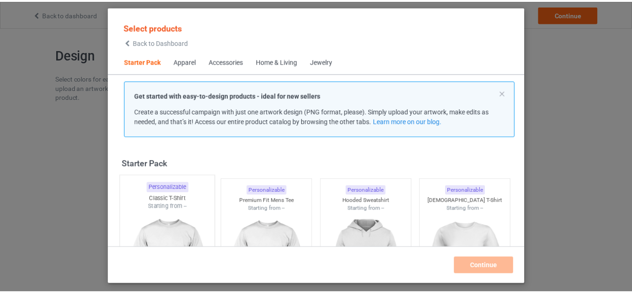
scroll to position [12, 0]
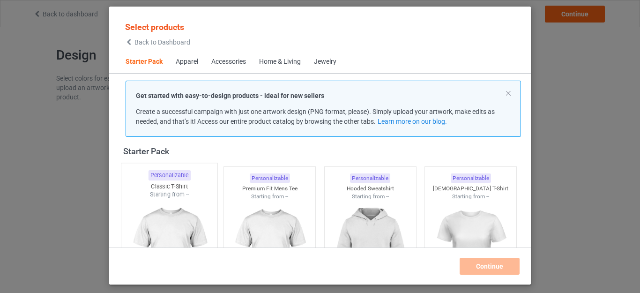
click at [166, 200] on img at bounding box center [169, 254] width 88 height 110
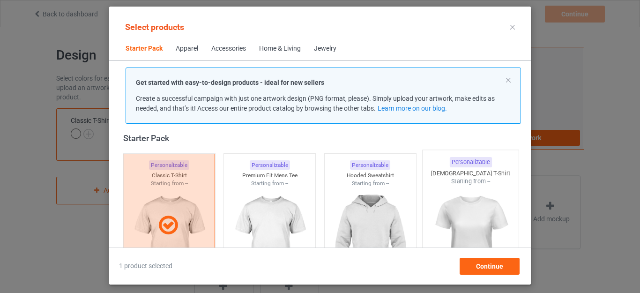
click at [268, 200] on img at bounding box center [270, 239] width 84 height 105
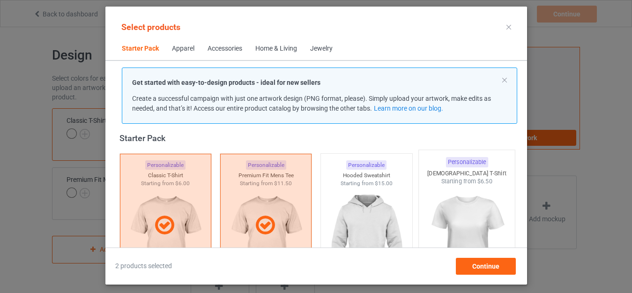
click at [472, 188] on img at bounding box center [467, 241] width 88 height 110
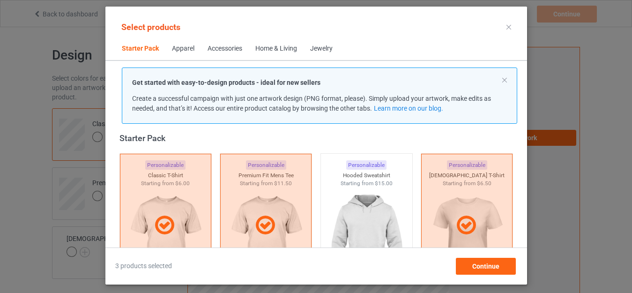
scroll to position [213, 0]
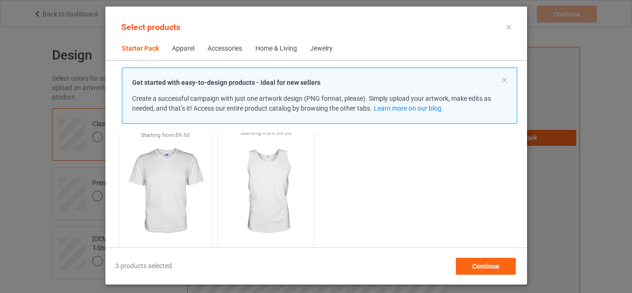
click at [249, 173] on img at bounding box center [266, 192] width 88 height 110
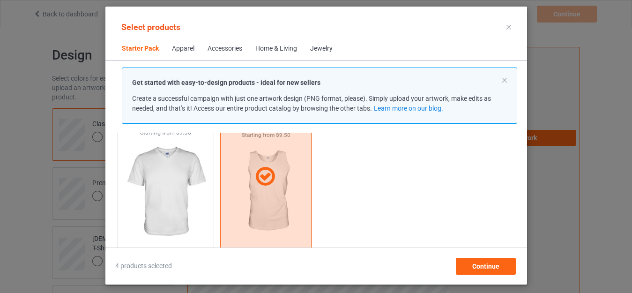
click at [192, 170] on img at bounding box center [165, 192] width 88 height 110
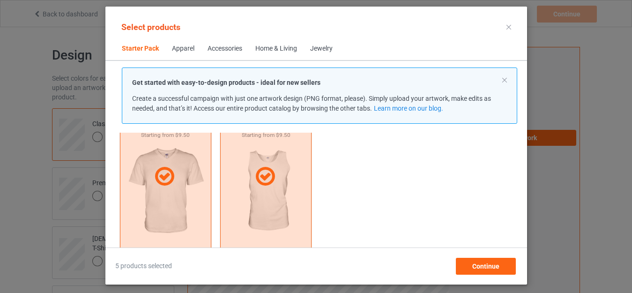
scroll to position [314, 0]
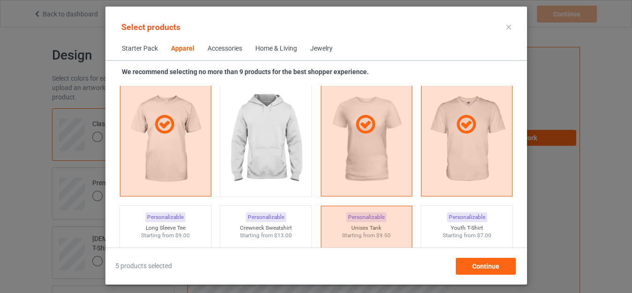
scroll to position [697, 0]
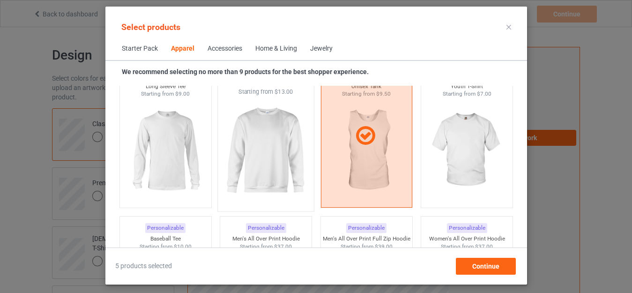
click at [277, 148] on img at bounding box center [266, 151] width 88 height 110
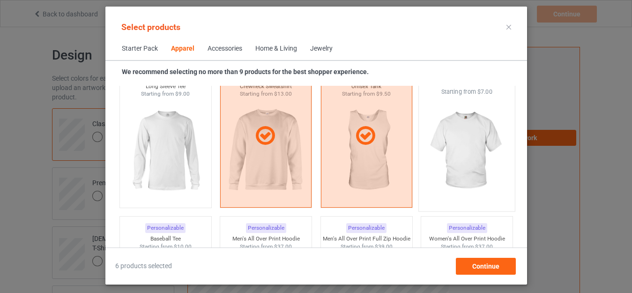
click at [447, 149] on img at bounding box center [467, 151] width 88 height 110
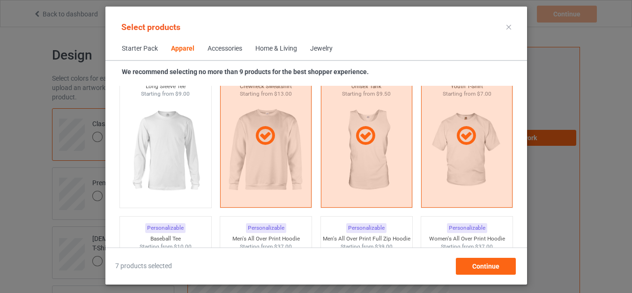
scroll to position [839, 0]
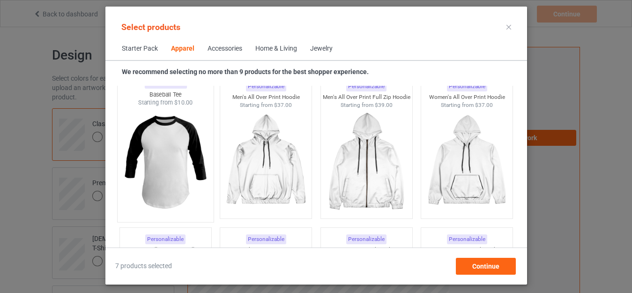
click at [172, 179] on img at bounding box center [165, 162] width 88 height 110
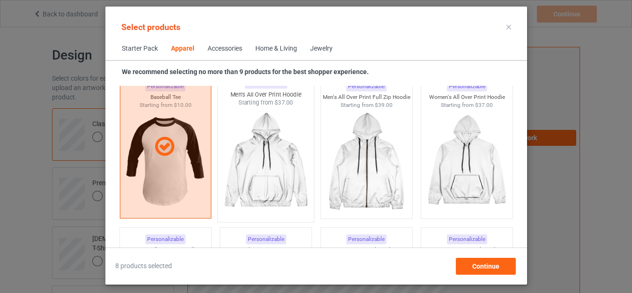
click at [277, 159] on img at bounding box center [266, 162] width 88 height 110
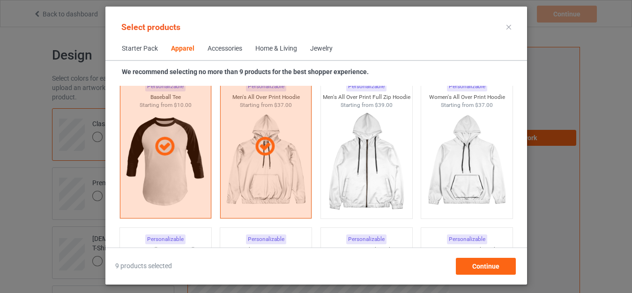
scroll to position [980, 0]
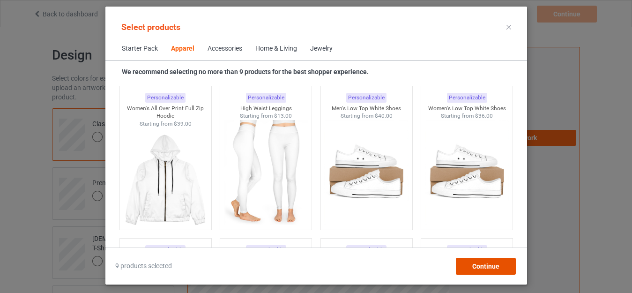
click at [478, 262] on span "Continue" at bounding box center [485, 265] width 27 height 7
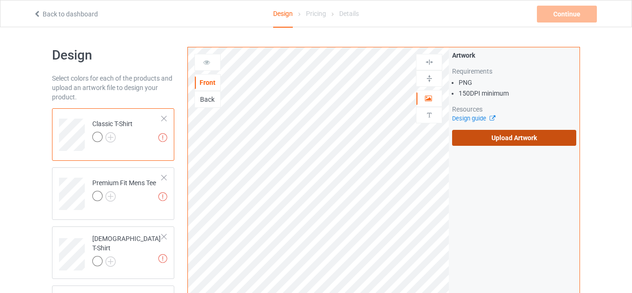
click at [500, 130] on label "Upload Artwork" at bounding box center [514, 138] width 124 height 16
click at [0, 0] on input "Upload Artwork" at bounding box center [0, 0] width 0 height 0
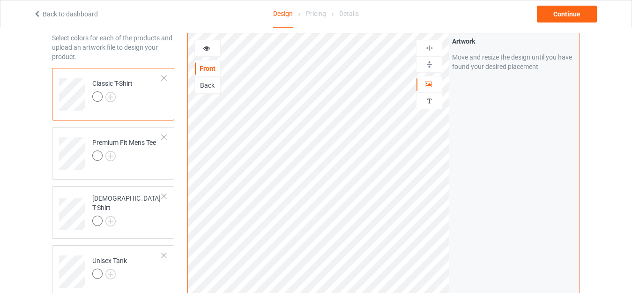
scroll to position [41, 0]
click at [112, 96] on img at bounding box center [110, 96] width 10 height 10
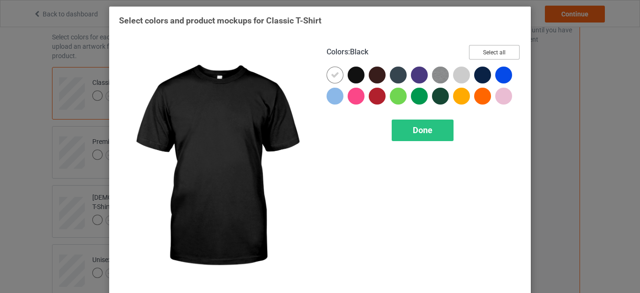
click at [480, 53] on button "Select all" at bounding box center [494, 52] width 51 height 15
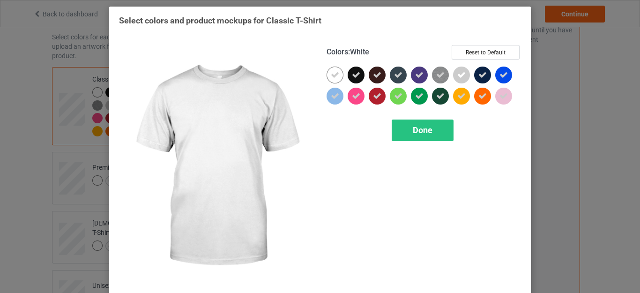
click at [334, 75] on icon at bounding box center [335, 75] width 8 height 8
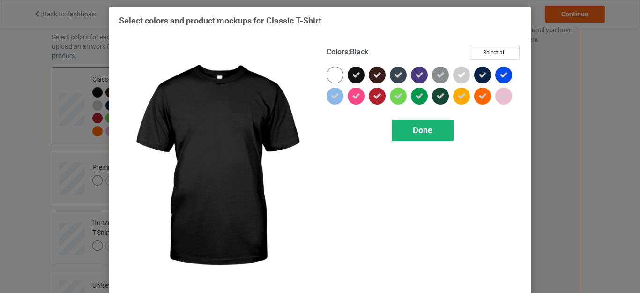
click at [407, 128] on div "Done" at bounding box center [423, 131] width 62 height 22
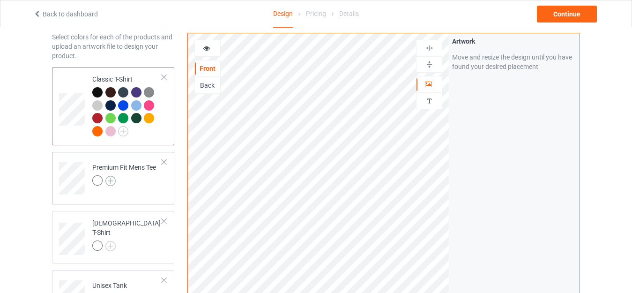
click at [112, 179] on img at bounding box center [110, 181] width 10 height 10
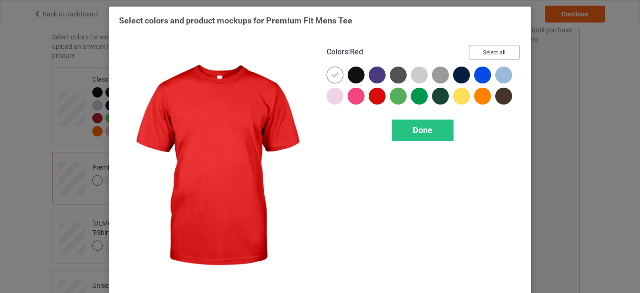
click at [472, 49] on button "Select all" at bounding box center [494, 52] width 51 height 15
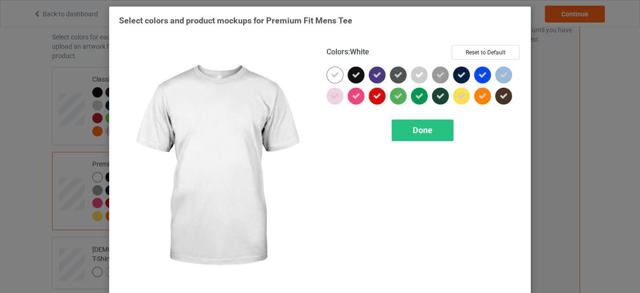
click at [337, 70] on div at bounding box center [335, 75] width 17 height 17
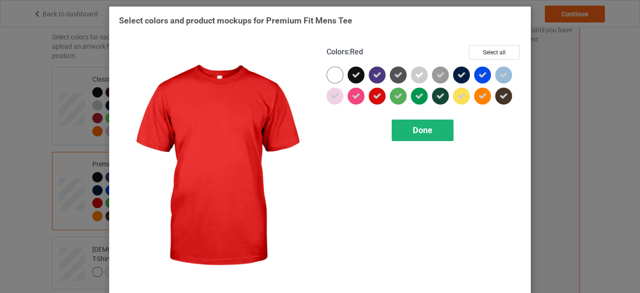
click at [400, 125] on div "Done" at bounding box center [423, 131] width 62 height 22
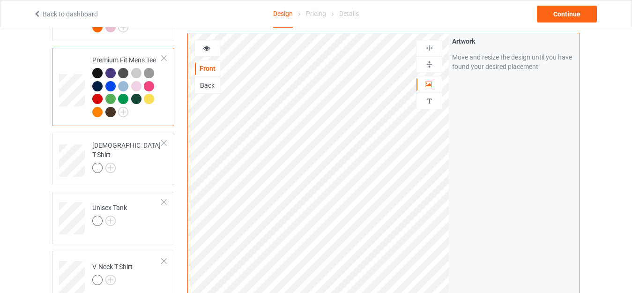
scroll to position [155, 0]
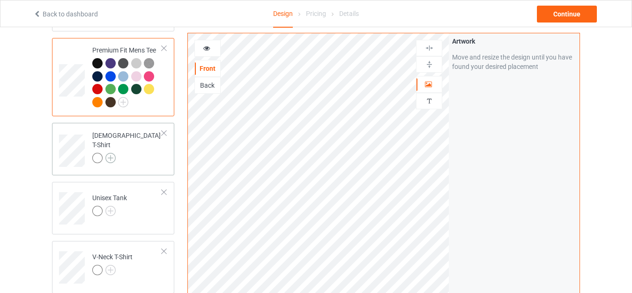
click at [108, 153] on img at bounding box center [110, 158] width 10 height 10
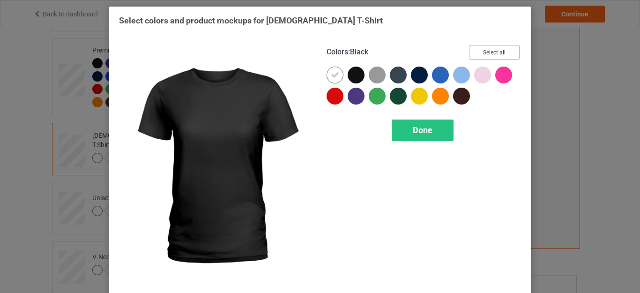
click at [479, 47] on button "Select all" at bounding box center [494, 52] width 51 height 15
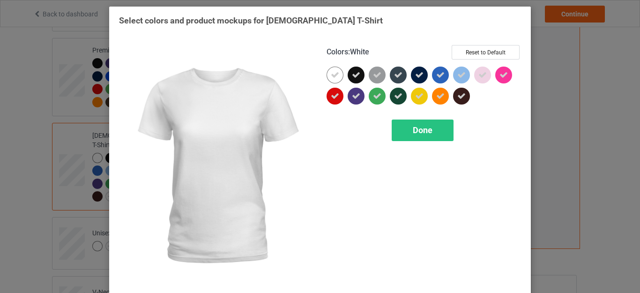
click at [332, 75] on icon at bounding box center [335, 75] width 8 height 8
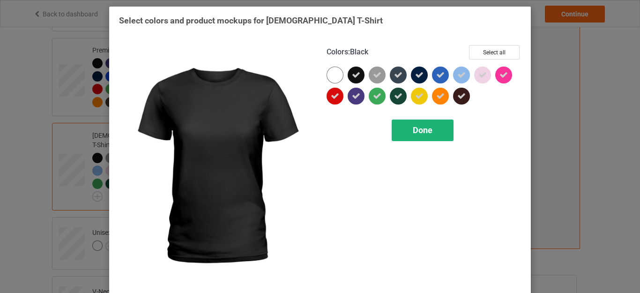
click at [411, 137] on div "Done" at bounding box center [423, 131] width 62 height 22
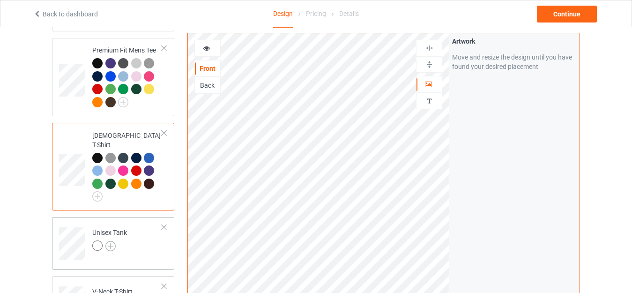
click at [111, 241] on img at bounding box center [110, 246] width 10 height 10
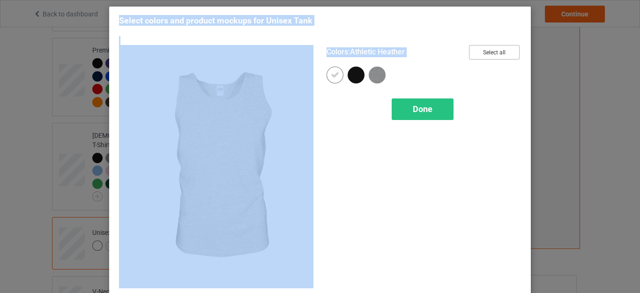
drag, startPoint x: 477, startPoint y: 33, endPoint x: 474, endPoint y: 47, distance: 14.4
click at [474, 47] on div "Select colors and product mockups for Unisex Tank Colors : Athletic Heather Sel…" at bounding box center [320, 154] width 402 height 279
click at [474, 47] on button "Select all" at bounding box center [494, 52] width 51 height 15
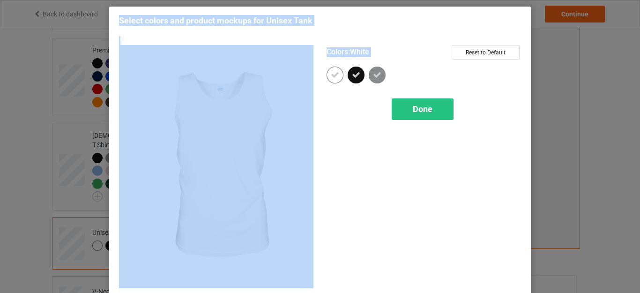
click at [330, 69] on div at bounding box center [335, 75] width 17 height 17
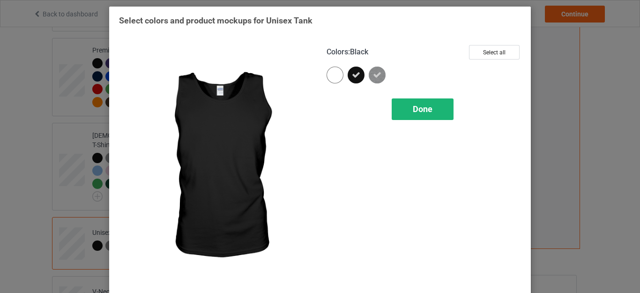
click at [415, 109] on span "Done" at bounding box center [423, 109] width 20 height 10
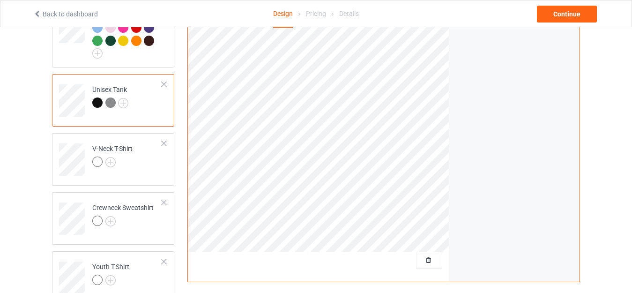
scroll to position [300, 0]
click at [116, 146] on div "V-Neck T-Shirt" at bounding box center [112, 153] width 40 height 22
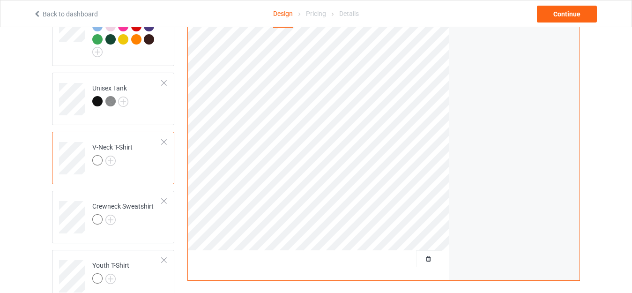
click at [109, 155] on div at bounding box center [112, 161] width 40 height 13
click at [105, 156] on img at bounding box center [110, 161] width 10 height 10
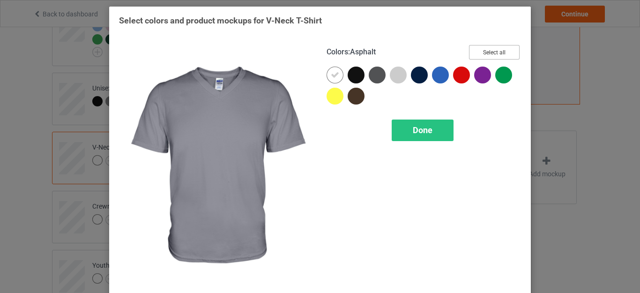
click at [489, 50] on button "Select all" at bounding box center [494, 52] width 51 height 15
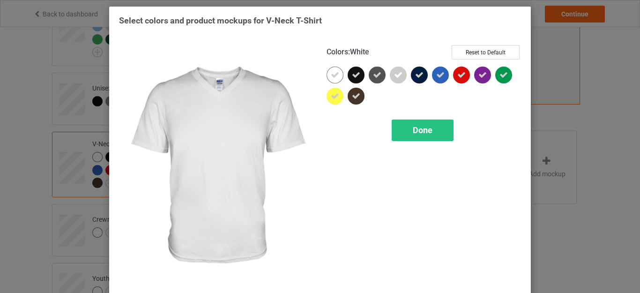
click at [331, 74] on icon at bounding box center [335, 75] width 8 height 8
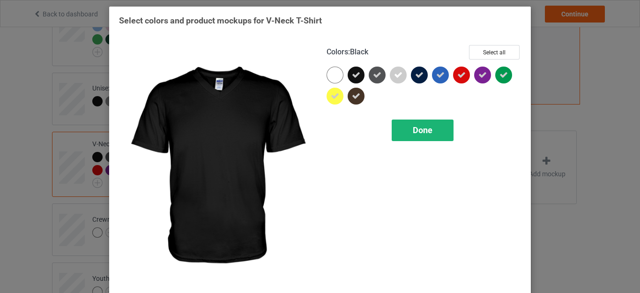
click at [413, 129] on span "Done" at bounding box center [423, 130] width 20 height 10
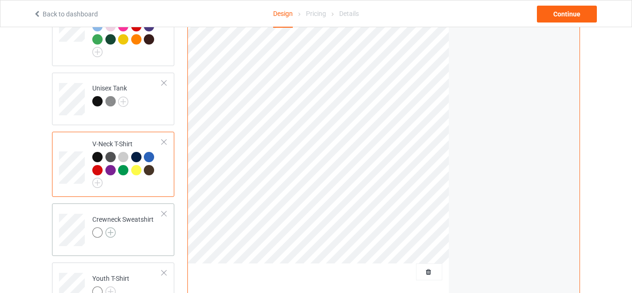
click at [108, 227] on img at bounding box center [110, 232] width 10 height 10
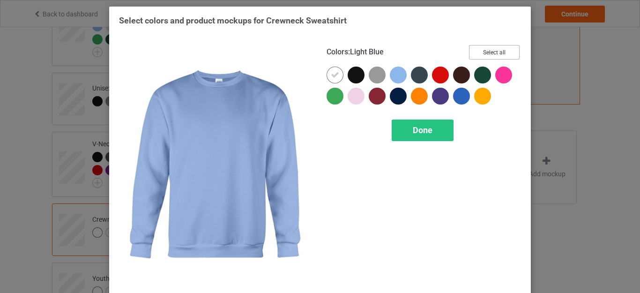
drag, startPoint x: 489, startPoint y: 46, endPoint x: 375, endPoint y: 68, distance: 116.0
click at [489, 46] on button "Select all" at bounding box center [494, 52] width 51 height 15
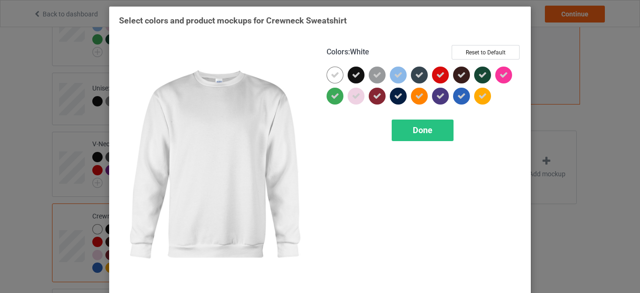
click at [332, 75] on icon at bounding box center [335, 75] width 8 height 8
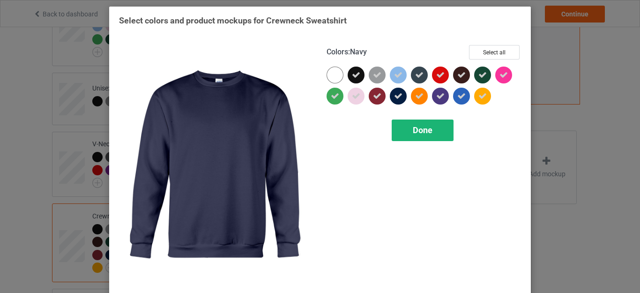
click at [399, 124] on div "Done" at bounding box center [423, 131] width 62 height 22
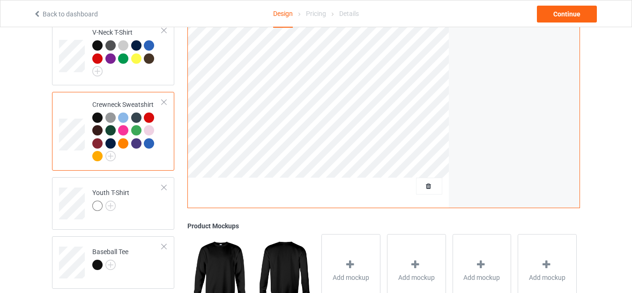
scroll to position [424, 0]
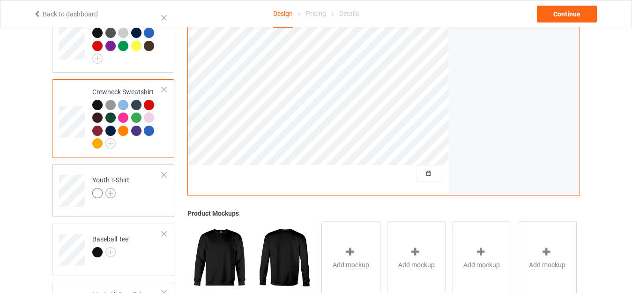
click at [112, 188] on img at bounding box center [110, 193] width 10 height 10
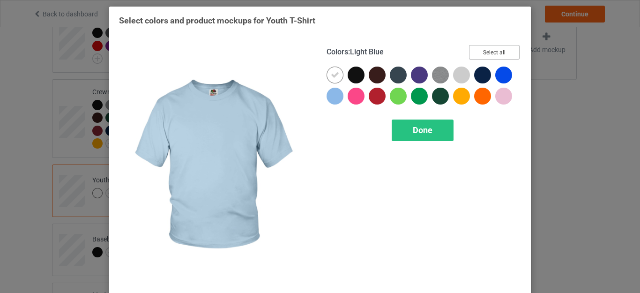
click at [469, 53] on button "Select all" at bounding box center [494, 52] width 51 height 15
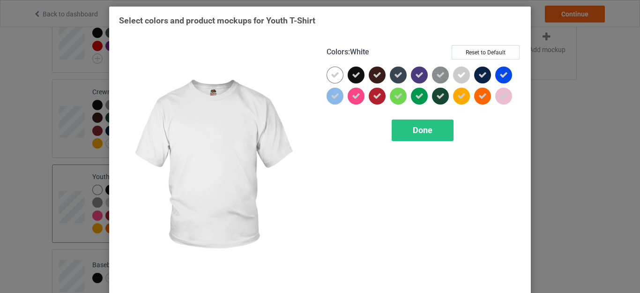
click at [335, 76] on icon at bounding box center [335, 75] width 8 height 8
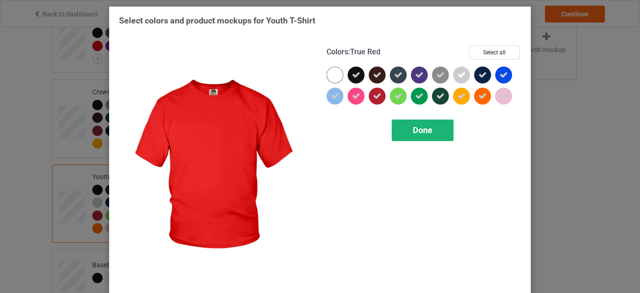
click at [400, 126] on div "Done" at bounding box center [423, 131] width 62 height 22
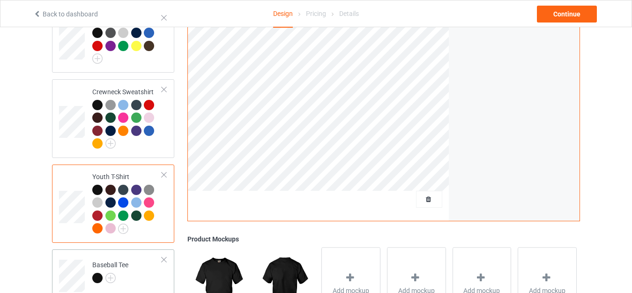
click at [119, 273] on div at bounding box center [110, 279] width 36 height 13
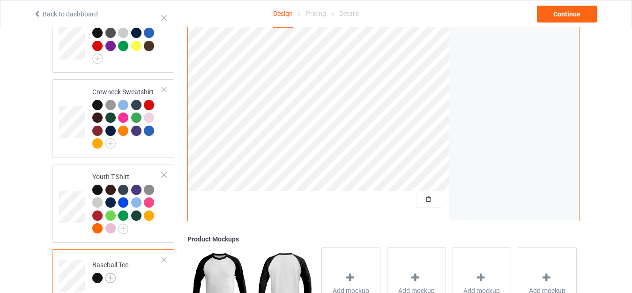
click at [113, 273] on img at bounding box center [110, 278] width 10 height 10
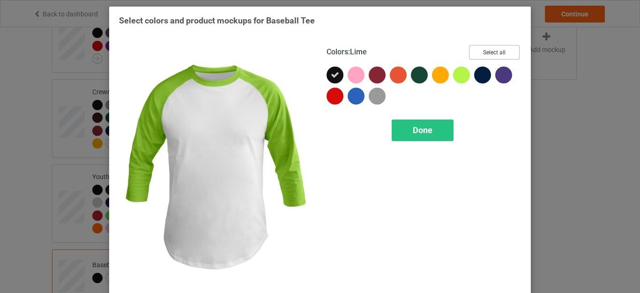
click at [496, 52] on button "Select all" at bounding box center [494, 52] width 51 height 15
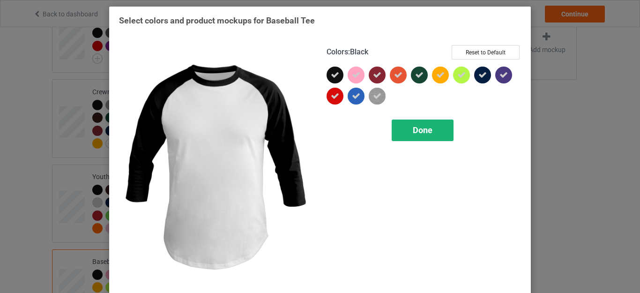
click at [404, 126] on div "Done" at bounding box center [423, 131] width 62 height 22
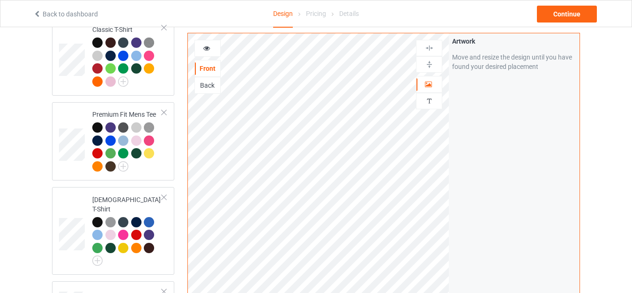
scroll to position [90, 0]
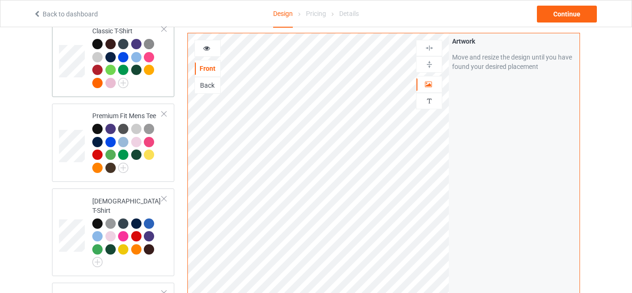
click at [148, 58] on div at bounding box center [149, 57] width 10 height 10
click at [97, 44] on div at bounding box center [97, 44] width 10 height 10
click at [202, 43] on div at bounding box center [208, 48] width 26 height 17
click at [204, 51] on div at bounding box center [207, 48] width 25 height 9
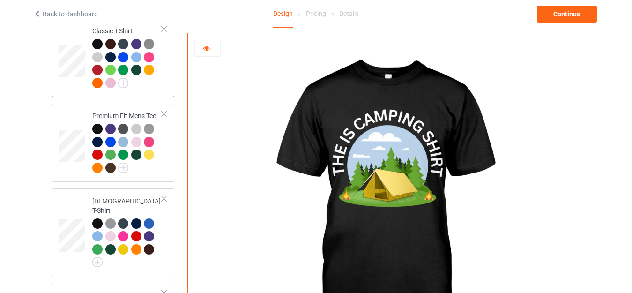
click at [204, 51] on div at bounding box center [207, 48] width 25 height 9
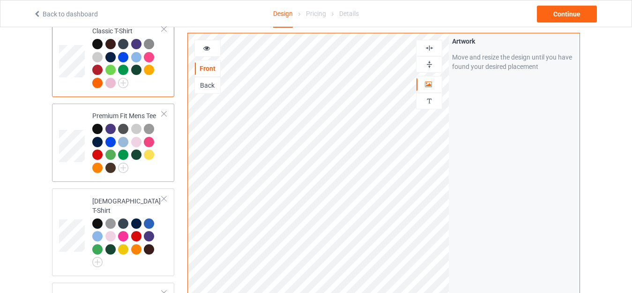
click at [162, 153] on div at bounding box center [127, 150] width 70 height 52
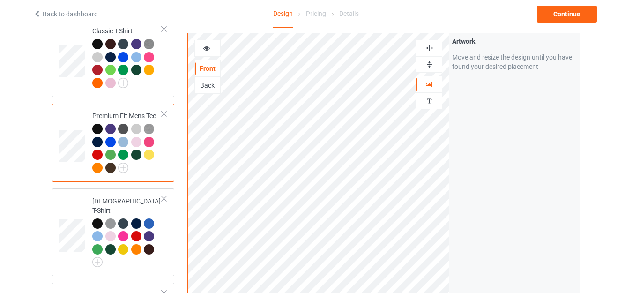
click at [162, 153] on div at bounding box center [127, 150] width 70 height 52
click at [161, 138] on div at bounding box center [127, 150] width 70 height 52
click at [164, 228] on td "[DEMOGRAPHIC_DATA] T-Shirt" at bounding box center [127, 232] width 80 height 80
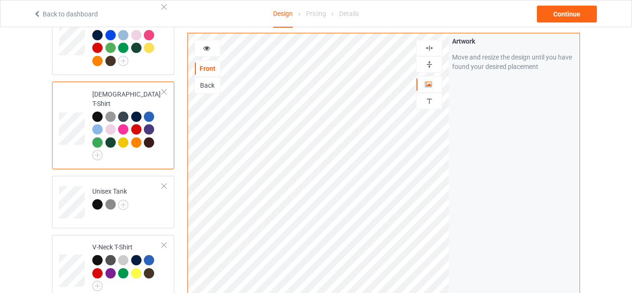
scroll to position [204, 0]
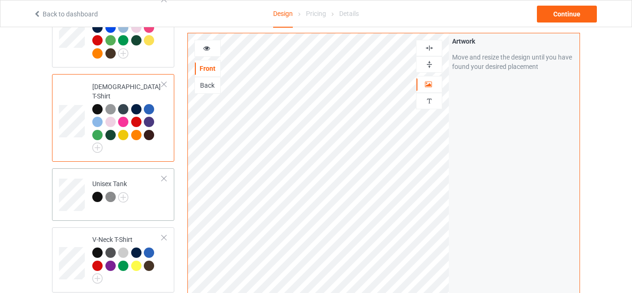
click at [166, 182] on td "Unisex Tank" at bounding box center [127, 191] width 80 height 39
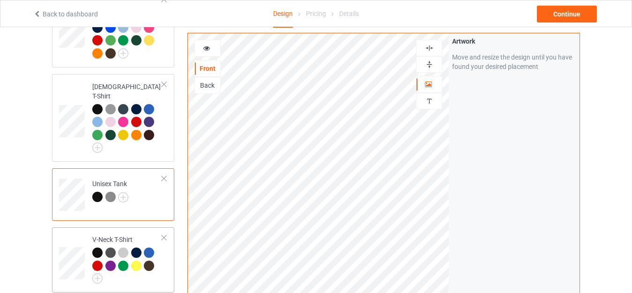
click at [166, 257] on td "V-Neck T-Shirt" at bounding box center [127, 260] width 80 height 58
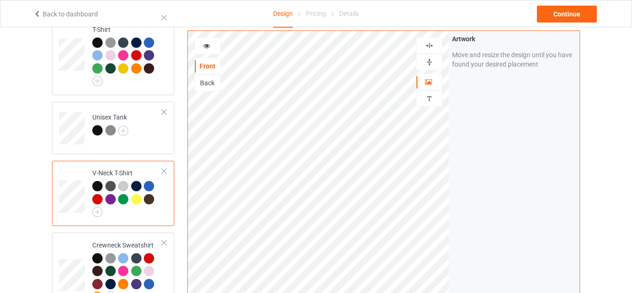
scroll to position [66, 0]
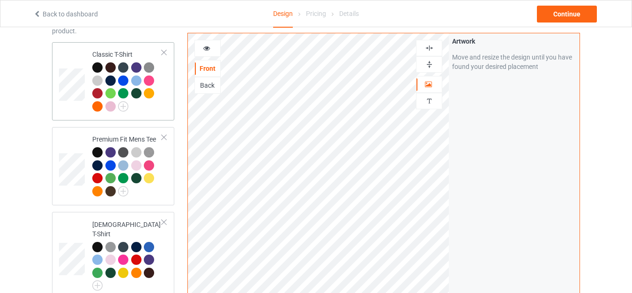
click at [165, 83] on td "Classic T-Shirt" at bounding box center [127, 81] width 80 height 71
click at [212, 48] on div at bounding box center [207, 48] width 25 height 9
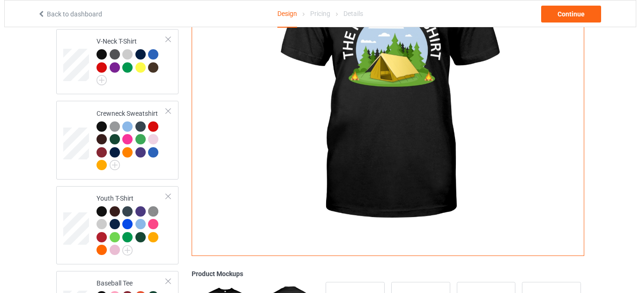
scroll to position [409, 0]
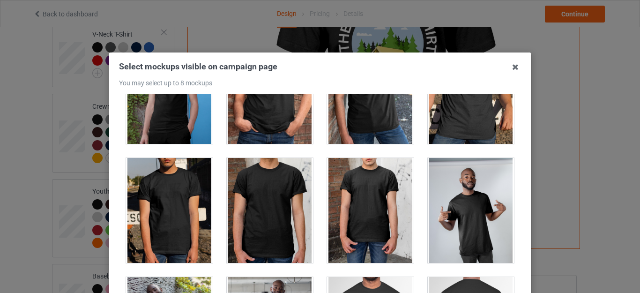
scroll to position [270, 0]
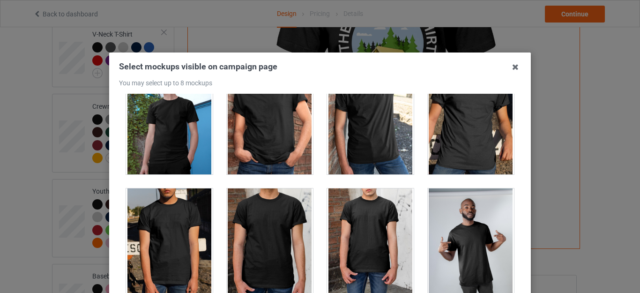
click at [254, 150] on div at bounding box center [270, 121] width 87 height 105
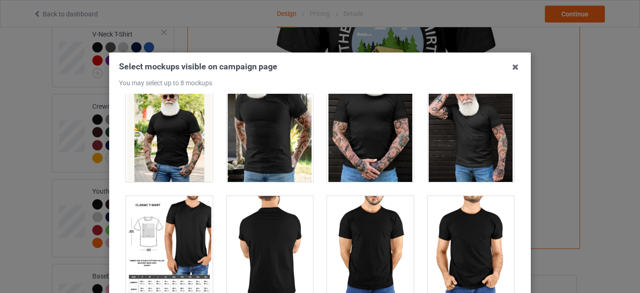
scroll to position [7852, 0]
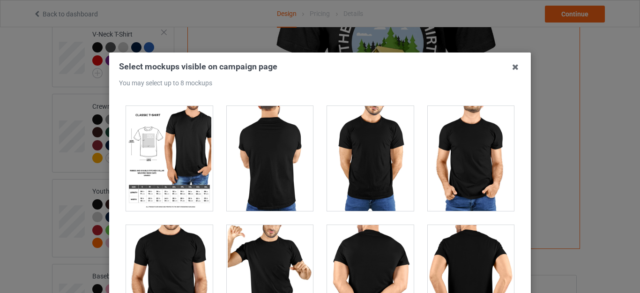
click at [189, 172] on div at bounding box center [169, 158] width 87 height 105
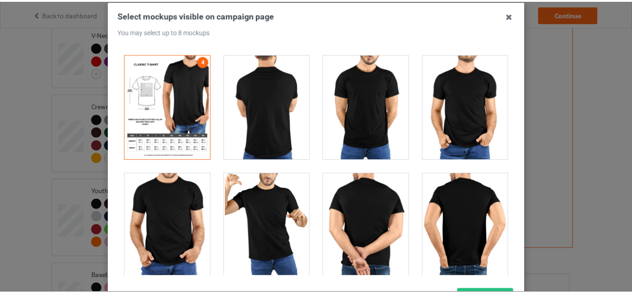
scroll to position [59, 0]
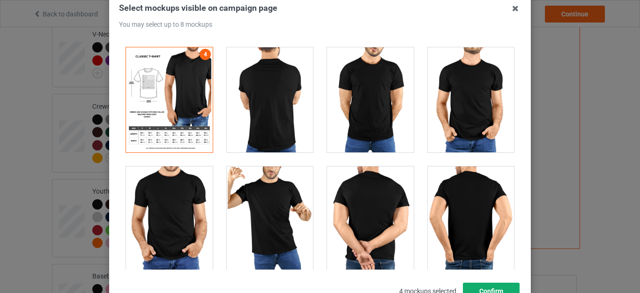
click at [488, 284] on button "Confirm" at bounding box center [491, 291] width 57 height 17
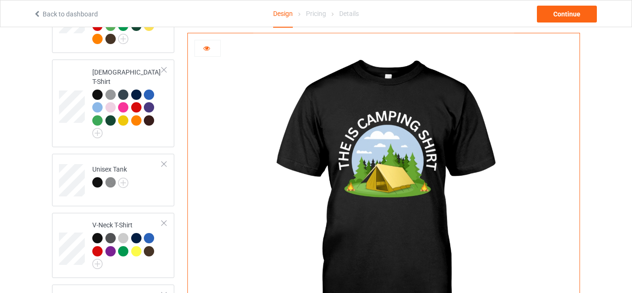
scroll to position [210, 0]
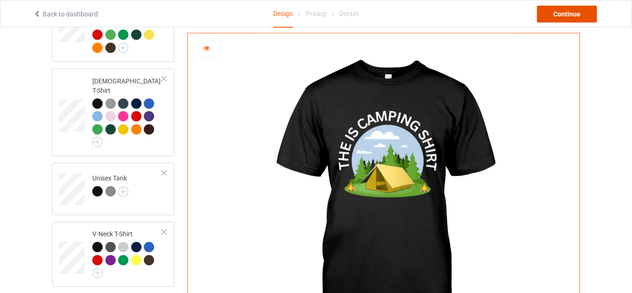
click at [580, 20] on div "Continue" at bounding box center [567, 14] width 60 height 17
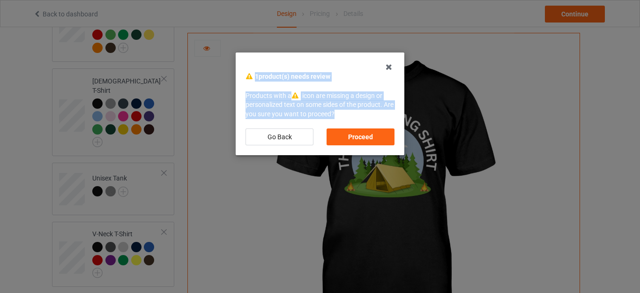
drag, startPoint x: 254, startPoint y: 74, endPoint x: 348, endPoint y: 110, distance: 100.9
click at [348, 110] on div "1 product(s) needs review Products with a icon are missing a design or personal…" at bounding box center [320, 112] width 149 height 80
copy div "1 product(s) needs review Products with a icon are missing a design or personal…"
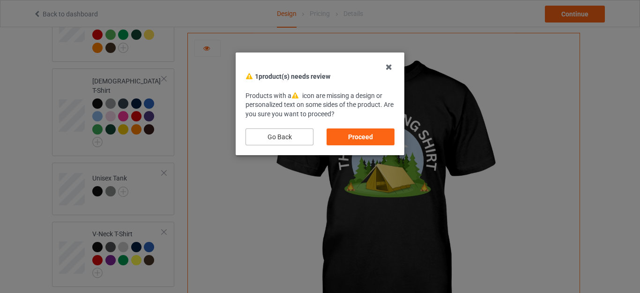
click at [271, 140] on div "Go Back" at bounding box center [280, 136] width 68 height 17
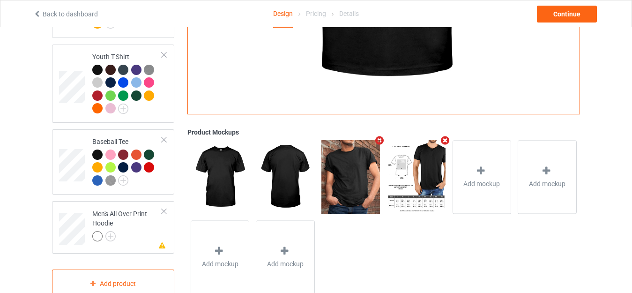
scroll to position [542, 0]
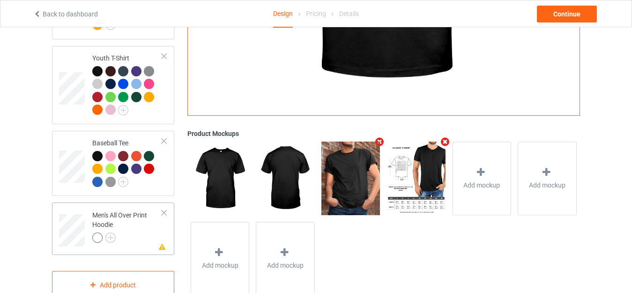
click at [165, 210] on div at bounding box center [164, 213] width 7 height 7
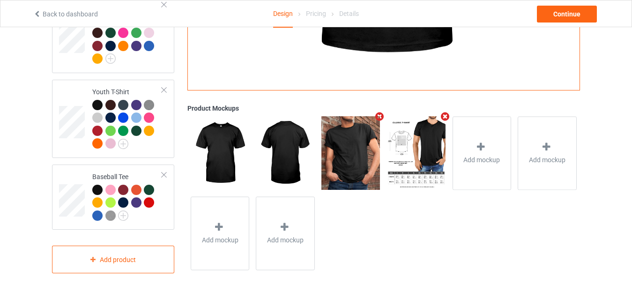
scroll to position [502, 0]
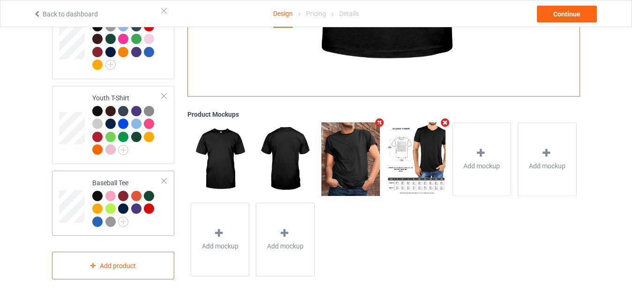
click at [161, 178] on div at bounding box center [164, 181] width 7 height 7
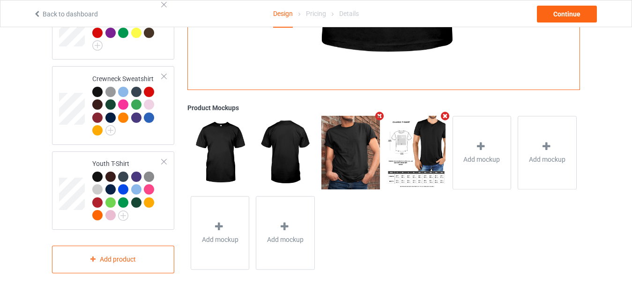
scroll to position [430, 0]
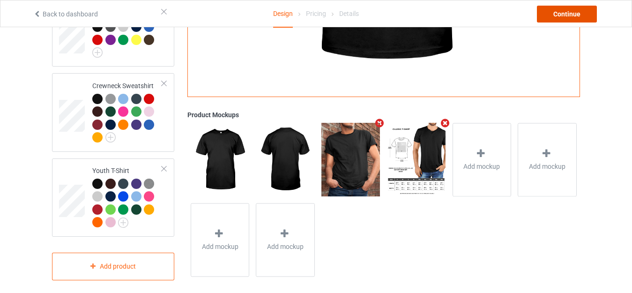
click at [584, 19] on div "Continue" at bounding box center [567, 14] width 60 height 17
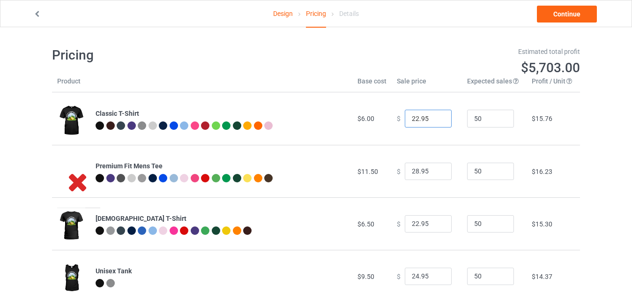
click at [413, 118] on input "22.95" at bounding box center [428, 119] width 47 height 18
type input "18.95"
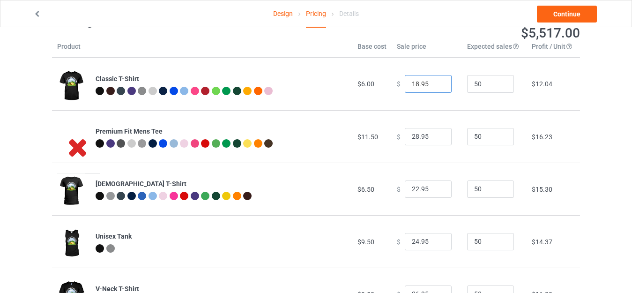
scroll to position [31, 0]
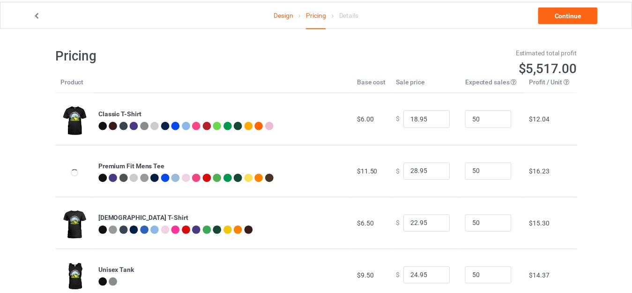
scroll to position [31, 0]
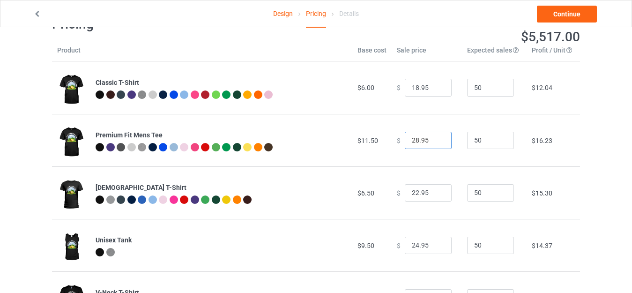
click at [412, 138] on input "28.95" at bounding box center [428, 141] width 47 height 18
type input "22.95"
click at [413, 194] on input "22.95" at bounding box center [428, 193] width 47 height 18
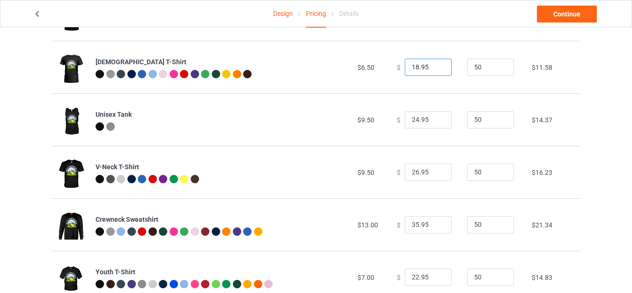
scroll to position [187, 0]
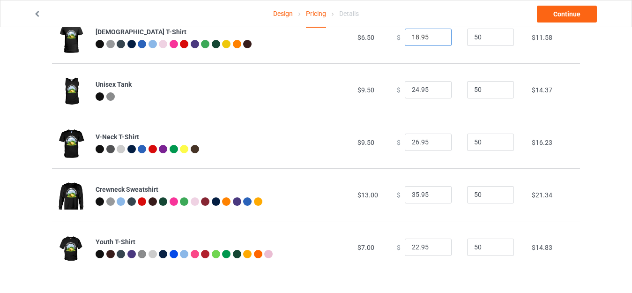
type input "18.95"
click at [413, 142] on input "26.95" at bounding box center [428, 143] width 47 height 18
type input "20.95"
click at [412, 195] on input "35.95" at bounding box center [428, 195] width 47 height 18
type input "30.95"
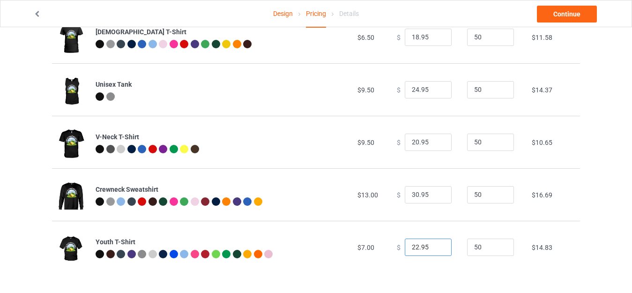
click at [412, 250] on input "22.95" at bounding box center [428, 248] width 47 height 18
click at [413, 248] on input "22.95" at bounding box center [428, 248] width 47 height 18
type input "19.95"
click at [582, 18] on link "Continue" at bounding box center [567, 14] width 60 height 17
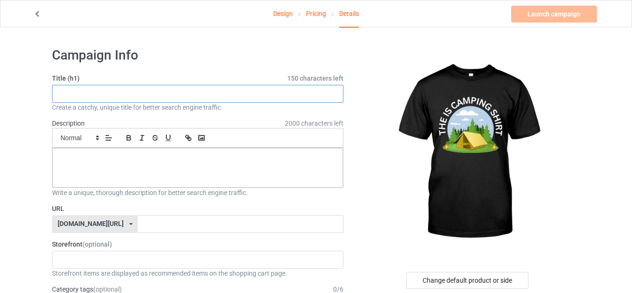
click at [186, 97] on input "text" at bounding box center [198, 94] width 292 height 18
click at [139, 90] on input "text" at bounding box center [198, 94] width 292 height 18
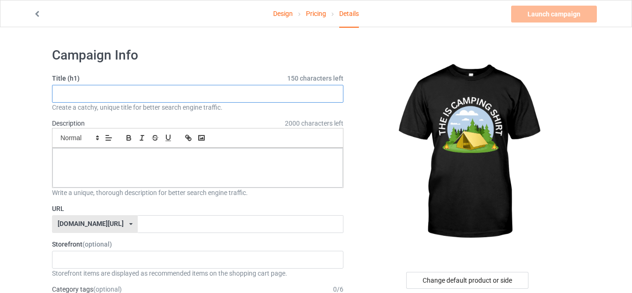
click at [139, 90] on input "text" at bounding box center [198, 94] width 292 height 18
paste input "The is camping Shirt"
type input "The is camping Shirt"
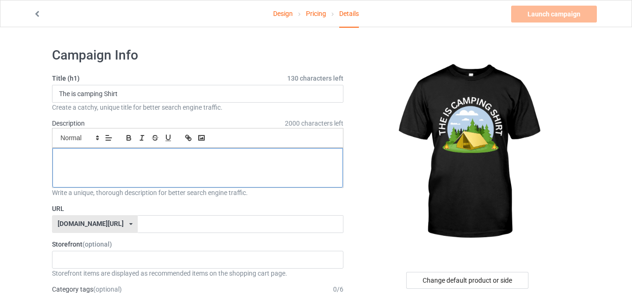
click at [116, 153] on div at bounding box center [197, 167] width 291 height 39
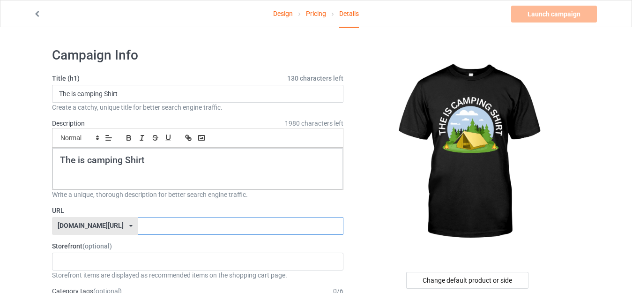
click at [144, 225] on input "text" at bounding box center [240, 226] width 205 height 18
paste input "The is camping Shirt"
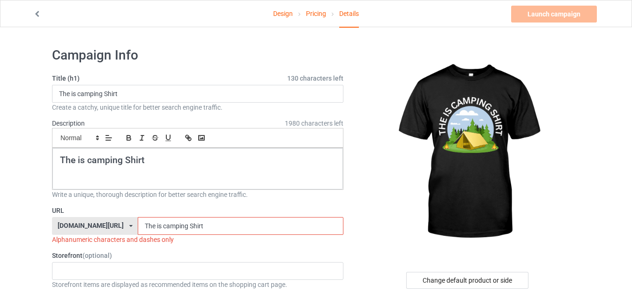
click at [162, 225] on input "The is camping Shirt" at bounding box center [240, 226] width 205 height 18
click at [163, 225] on input "The is camping Shirt" at bounding box center [240, 226] width 205 height 18
click at [138, 225] on input "The is camping-Shirt" at bounding box center [240, 226] width 205 height 18
click at [138, 225] on input "The is-camping-Shirt" at bounding box center [240, 226] width 205 height 18
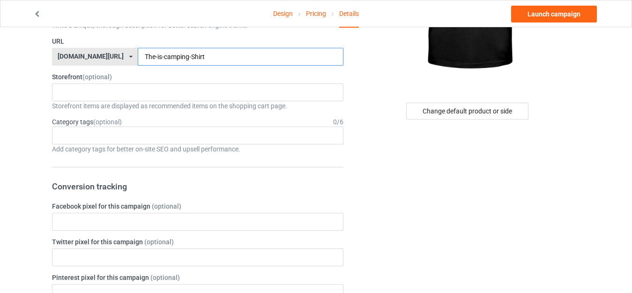
scroll to position [220, 0]
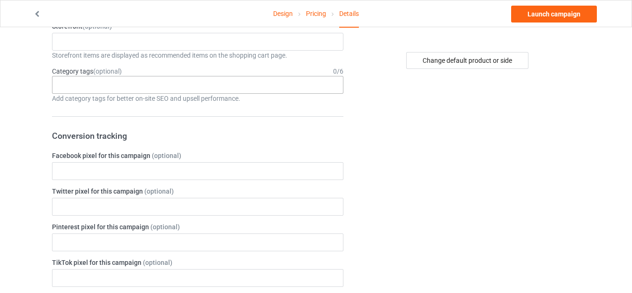
type input "The-is-camping-Shirt"
click at [181, 78] on div "Age > [DEMOGRAPHIC_DATA] > 1 Age > [DEMOGRAPHIC_DATA] Months > 1 Month Age > [D…" at bounding box center [198, 85] width 292 height 18
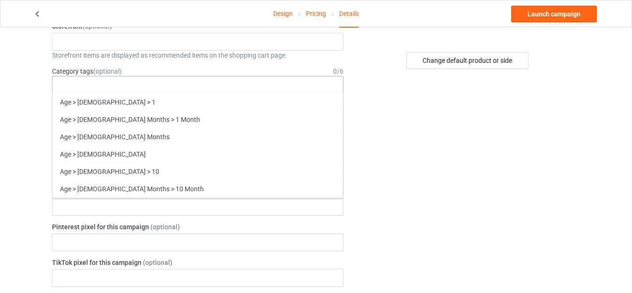
click at [165, 82] on div "Age > [DEMOGRAPHIC_DATA] > 1 Age > [DEMOGRAPHIC_DATA] Months > 1 Month Age > [D…" at bounding box center [198, 85] width 292 height 18
click at [159, 85] on div "Age > [DEMOGRAPHIC_DATA] > 1 Age > [DEMOGRAPHIC_DATA] Months > 1 Month Age > [D…" at bounding box center [198, 85] width 292 height 18
drag, startPoint x: 159, startPoint y: 85, endPoint x: 145, endPoint y: 86, distance: 14.1
click at [145, 86] on div "Age > [DEMOGRAPHIC_DATA] > 1 Age > [DEMOGRAPHIC_DATA] Months > 1 Month Age > [D…" at bounding box center [198, 85] width 292 height 18
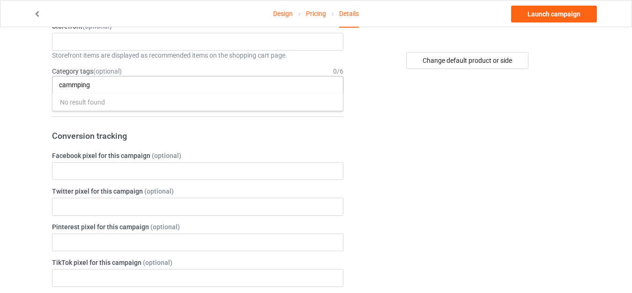
click at [77, 82] on input "cammping" at bounding box center [77, 85] width 37 height 8
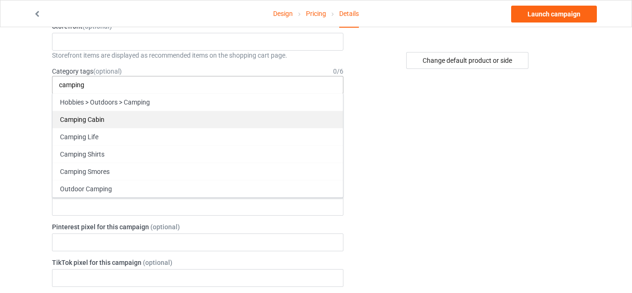
type input "camping"
click at [80, 114] on div "Camping Cabin" at bounding box center [197, 119] width 291 height 17
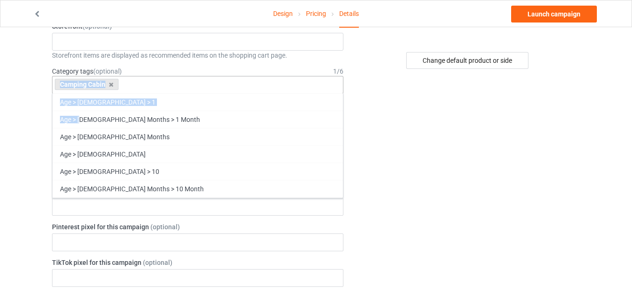
drag, startPoint x: 80, startPoint y: 114, endPoint x: 134, endPoint y: 81, distance: 63.3
click at [134, 81] on div "Camping Cabin Age > [DEMOGRAPHIC_DATA] > 1 Age > [DEMOGRAPHIC_DATA] Months > 1 …" at bounding box center [198, 85] width 292 height 18
click at [134, 81] on input "text" at bounding box center [128, 85] width 15 height 8
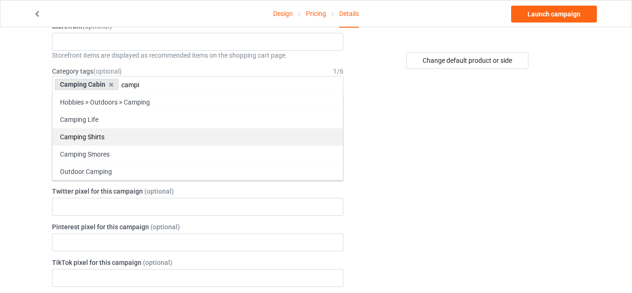
type input "campi"
click at [103, 144] on div "Camping Shirts" at bounding box center [197, 136] width 291 height 17
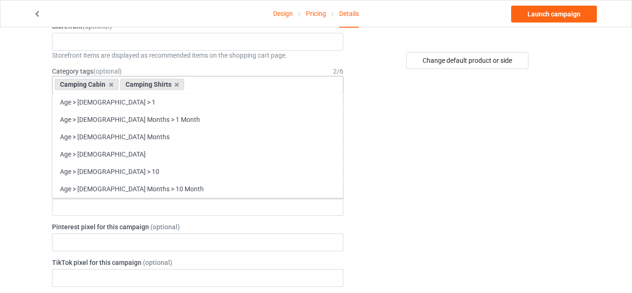
click at [211, 90] on div "Camping Cabin Camping Shirts Age > [DEMOGRAPHIC_DATA] > 1 Age > [DEMOGRAPHIC_DA…" at bounding box center [198, 85] width 292 height 18
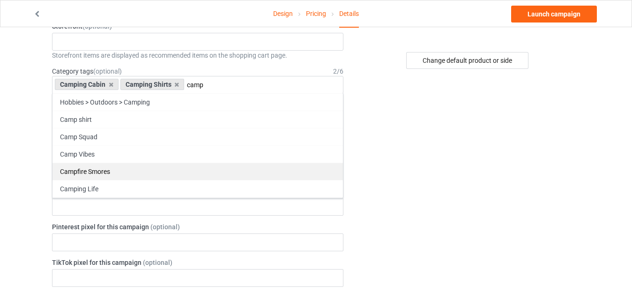
type input "camp"
click at [144, 170] on div "Campfire Smores" at bounding box center [197, 171] width 291 height 17
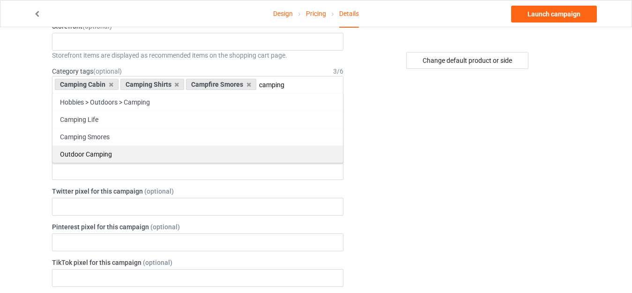
type input "camping"
click at [159, 152] on div "Outdoor Camping" at bounding box center [197, 153] width 291 height 17
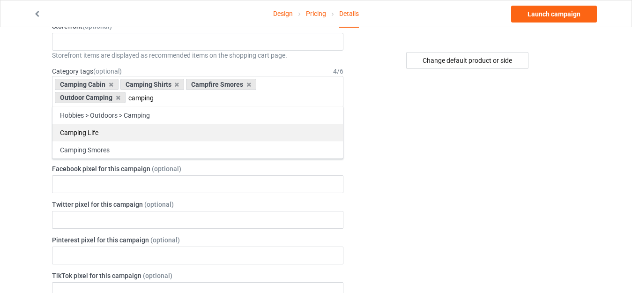
type input "camping"
click at [205, 140] on div "Camping Life" at bounding box center [197, 132] width 291 height 17
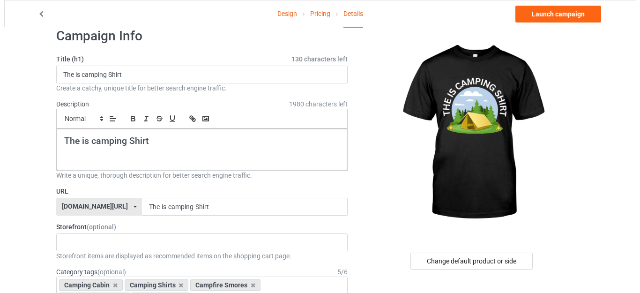
scroll to position [0, 0]
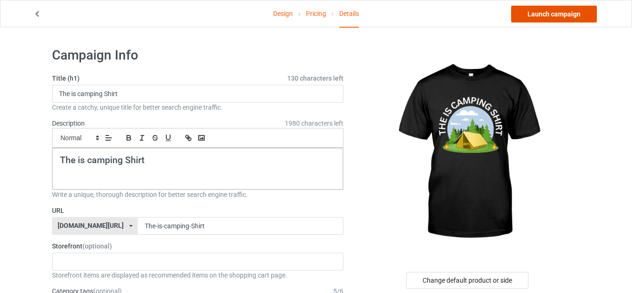
click at [569, 15] on link "Launch campaign" at bounding box center [554, 14] width 86 height 17
